Goal: Information Seeking & Learning: Check status

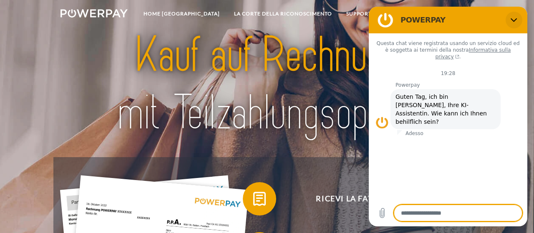
click at [516, 18] on icon "Chiudi" at bounding box center [514, 20] width 7 height 7
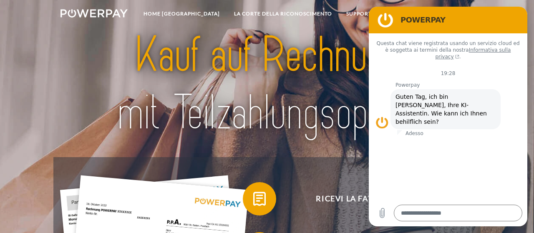
type textarea "*"
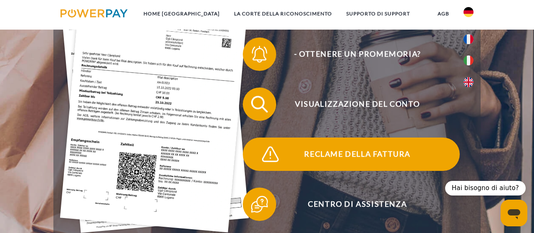
scroll to position [130, 0]
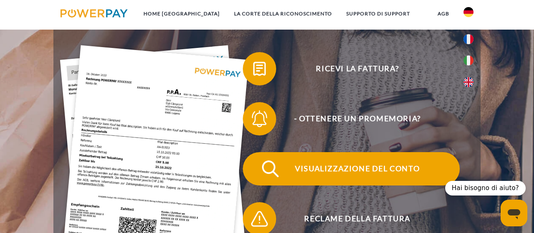
click at [360, 168] on span "Visualizzazione del conto" at bounding box center [357, 168] width 205 height 33
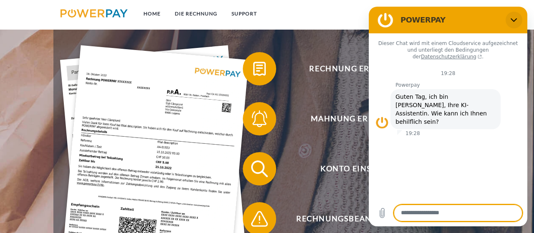
click at [515, 19] on icon "Schließen" at bounding box center [514, 20] width 7 height 7
type textarea "*"
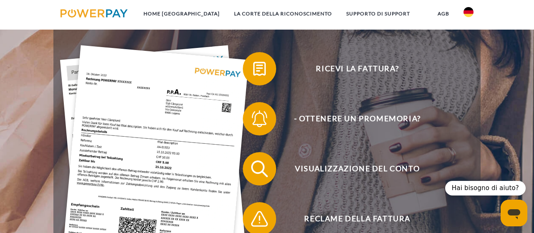
click at [465, 12] on img at bounding box center [469, 12] width 10 height 10
click at [473, 61] on img at bounding box center [469, 61] width 10 height 10
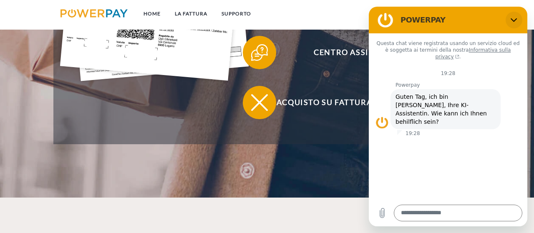
click at [518, 18] on button "Chiudi" at bounding box center [514, 20] width 17 height 17
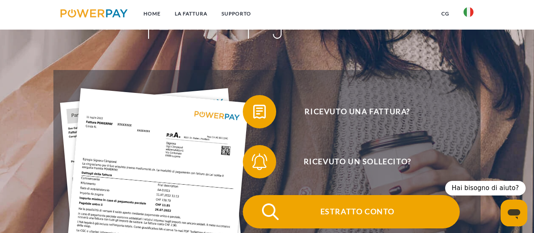
scroll to position [86, 0]
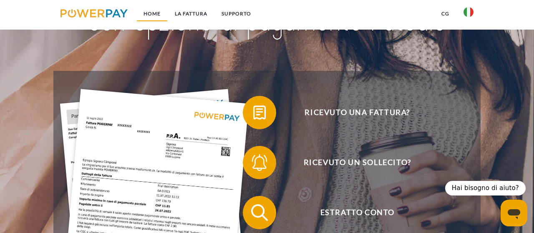
click at [152, 10] on link "Home" at bounding box center [152, 13] width 31 height 15
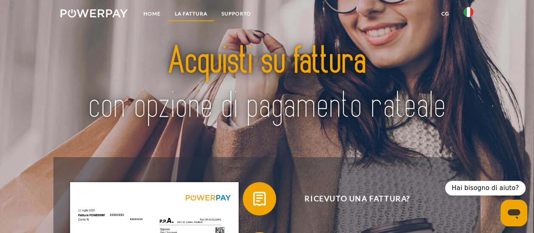
click at [197, 14] on link "LA FATTURA" at bounding box center [191, 13] width 47 height 15
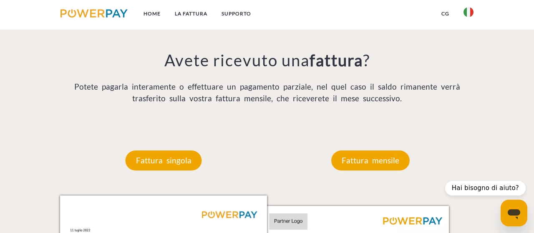
scroll to position [631, 0]
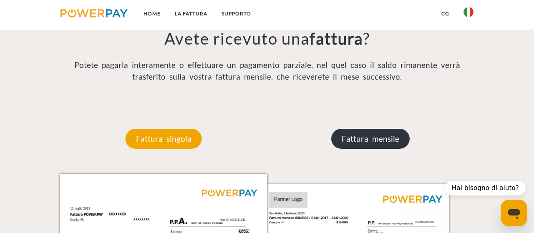
click at [380, 144] on p "Fattura mensile" at bounding box center [370, 139] width 78 height 20
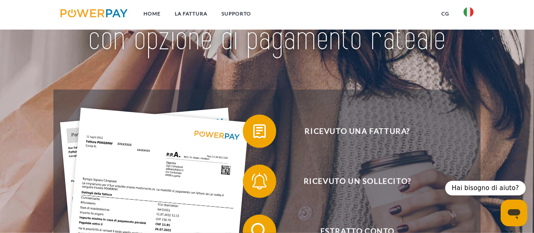
scroll to position [67, 0]
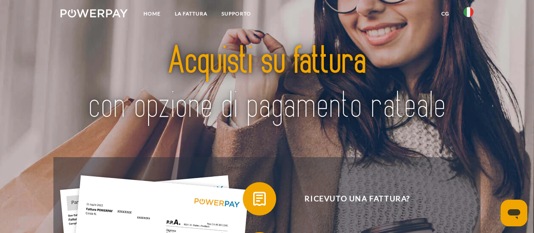
click at [99, 11] on img at bounding box center [94, 13] width 67 height 8
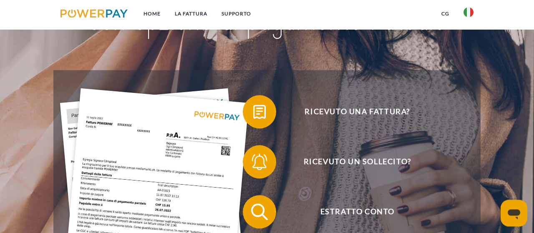
scroll to position [130, 0]
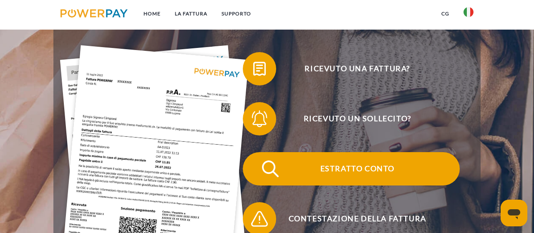
click at [347, 167] on span "Estratto conto" at bounding box center [357, 168] width 205 height 33
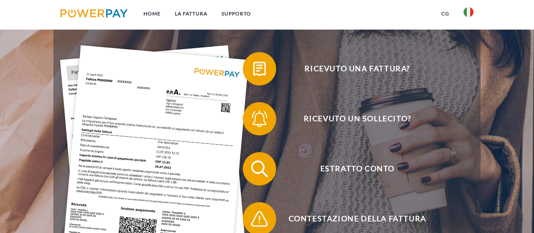
click at [96, 11] on img at bounding box center [94, 13] width 67 height 8
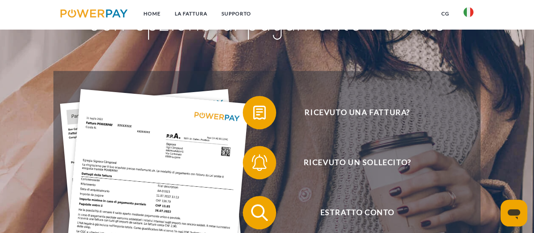
scroll to position [86, 0]
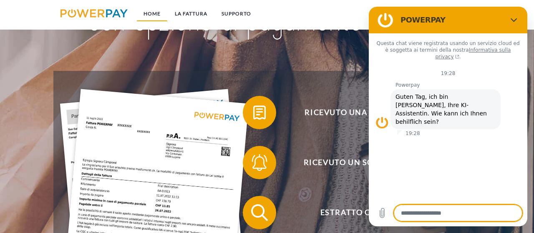
click at [161, 15] on link "Home" at bounding box center [152, 13] width 31 height 15
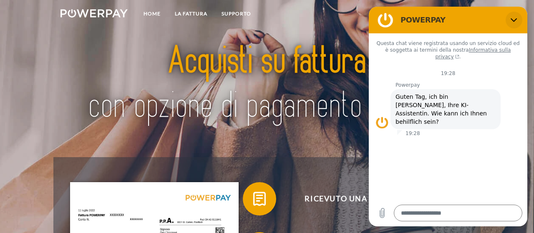
click at [512, 18] on icon "Chiudi" at bounding box center [514, 20] width 7 height 7
type textarea "*"
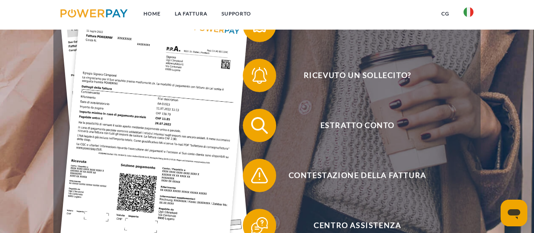
scroll to position [87, 0]
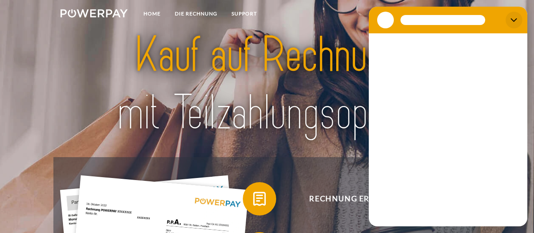
click at [513, 18] on icon "Schließen" at bounding box center [514, 20] width 7 height 7
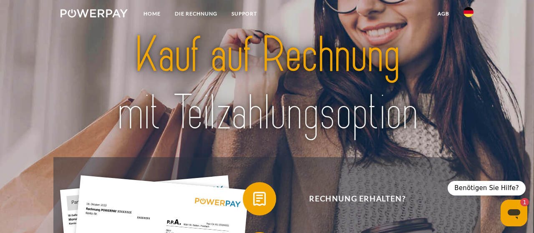
click at [466, 11] on img at bounding box center [469, 12] width 10 height 10
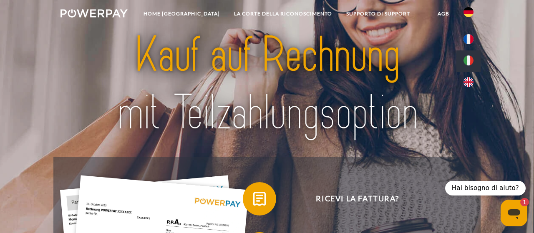
click at [469, 58] on img at bounding box center [469, 61] width 10 height 10
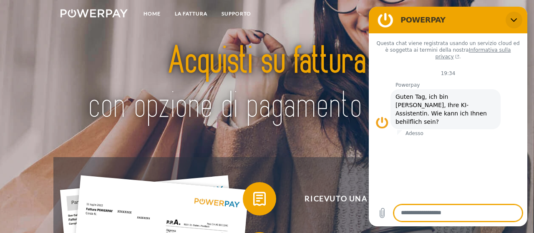
click at [514, 19] on icon "Chiudi" at bounding box center [514, 20] width 7 height 7
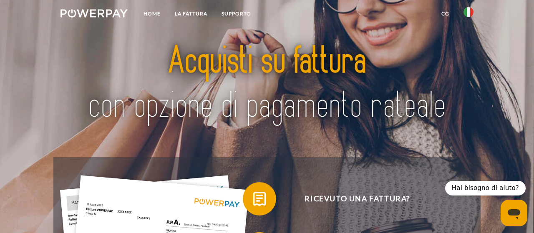
type textarea "*"
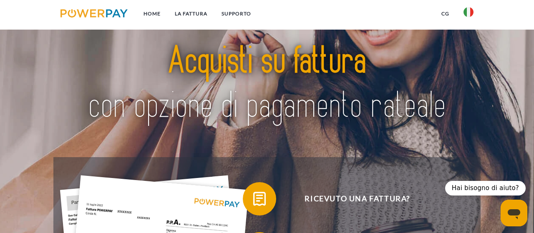
scroll to position [87, 0]
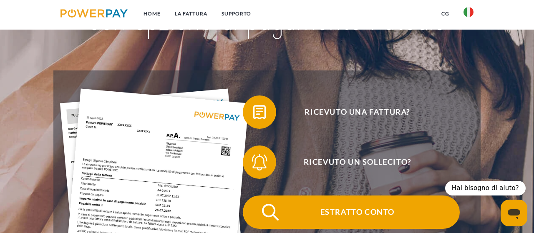
click at [357, 209] on span "Estratto conto" at bounding box center [357, 212] width 205 height 33
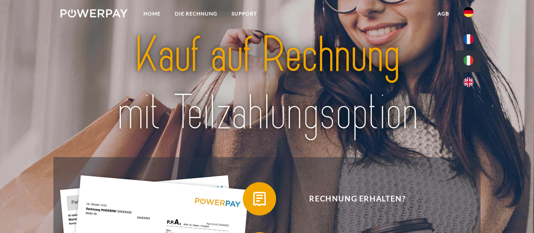
click at [470, 60] on img at bounding box center [469, 61] width 10 height 10
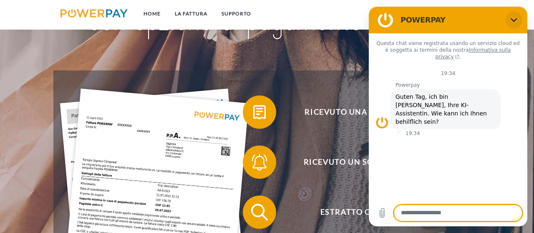
click at [516, 18] on icon "Chiudi" at bounding box center [514, 20] width 7 height 7
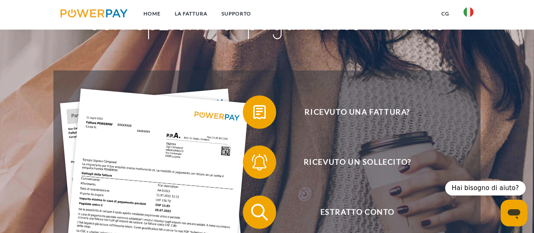
type textarea "*"
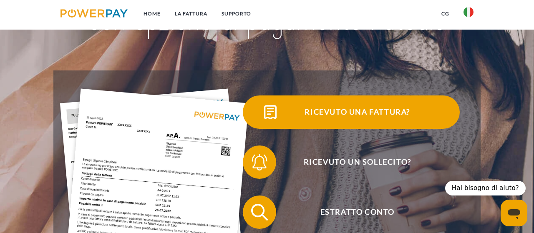
click at [353, 110] on span "Ricevuto una fattura?" at bounding box center [357, 112] width 205 height 33
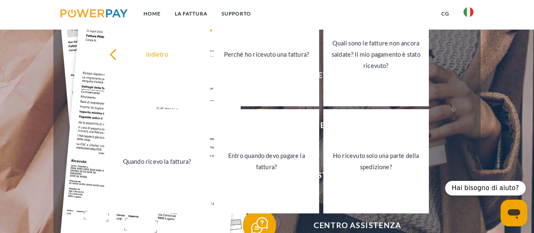
scroll to position [130, 0]
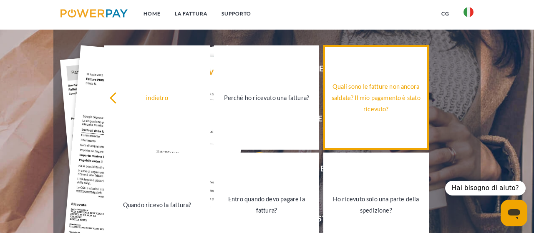
click at [387, 96] on div "Quali sono le fatture non ancora saldate? Il mio pagamento è stato ricevuto?" at bounding box center [376, 98] width 95 height 34
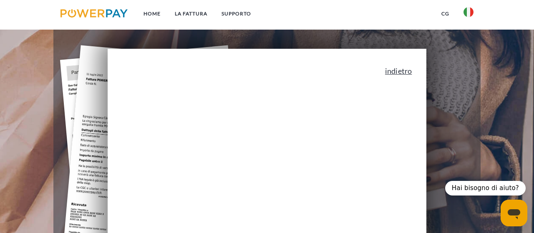
click at [404, 71] on link "indietro" at bounding box center [398, 71] width 27 height 8
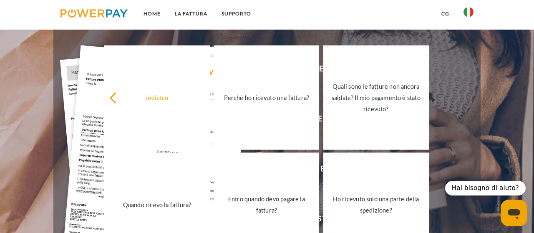
click at [498, 71] on header "Home LA FATTURA Supporto" at bounding box center [267, 142] width 534 height 545
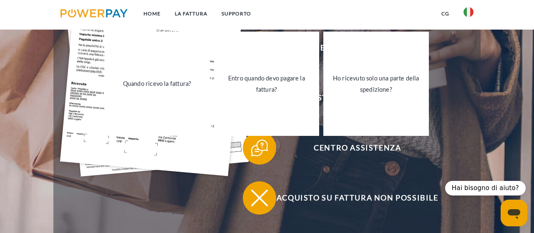
scroll to position [260, 0]
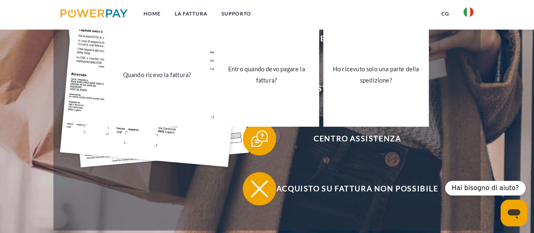
click at [481, 109] on header "Home LA FATTURA Supporto" at bounding box center [267, 12] width 534 height 545
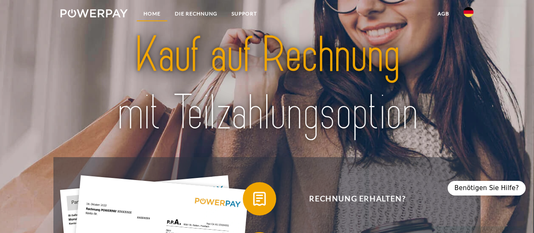
click at [155, 10] on link "Home" at bounding box center [152, 13] width 31 height 15
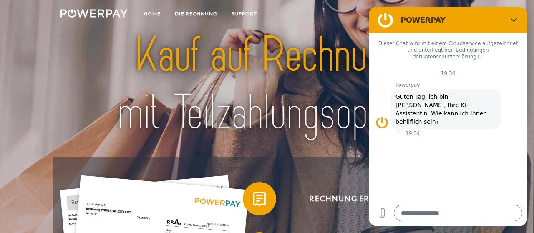
click at [516, 18] on icon "Schließen" at bounding box center [514, 20] width 7 height 7
type textarea "*"
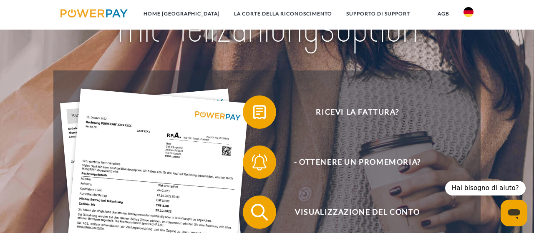
scroll to position [130, 0]
